Goal: Transaction & Acquisition: Book appointment/travel/reservation

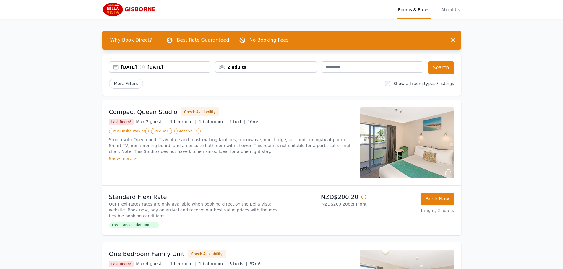
click at [163, 70] on div "[DATE] [DATE]" at bounding box center [165, 67] width 89 height 6
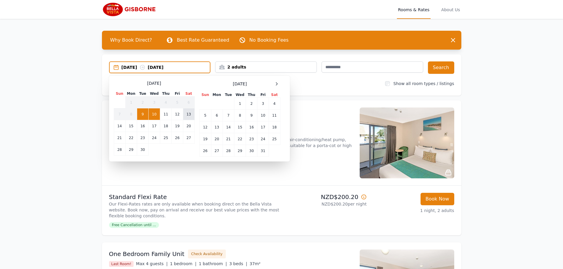
click at [189, 114] on td "13" at bounding box center [189, 115] width 12 height 12
click at [118, 126] on td "14" at bounding box center [120, 126] width 12 height 12
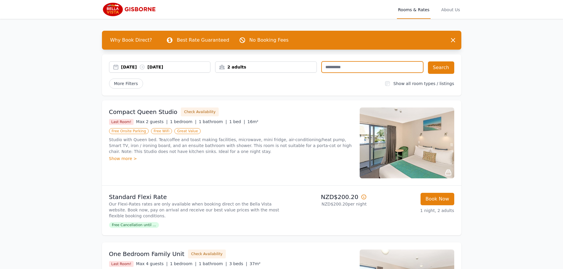
click at [335, 69] on input "text" at bounding box center [373, 66] width 102 height 11
type input "**********"
click at [436, 67] on button "Search" at bounding box center [441, 67] width 26 height 12
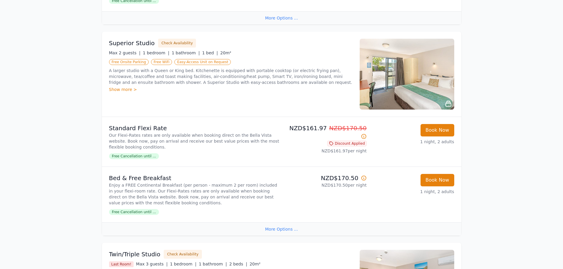
scroll to position [71, 0]
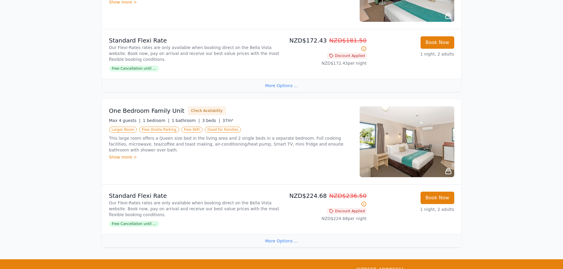
scroll to position [591, 0]
